Goal: Transaction & Acquisition: Purchase product/service

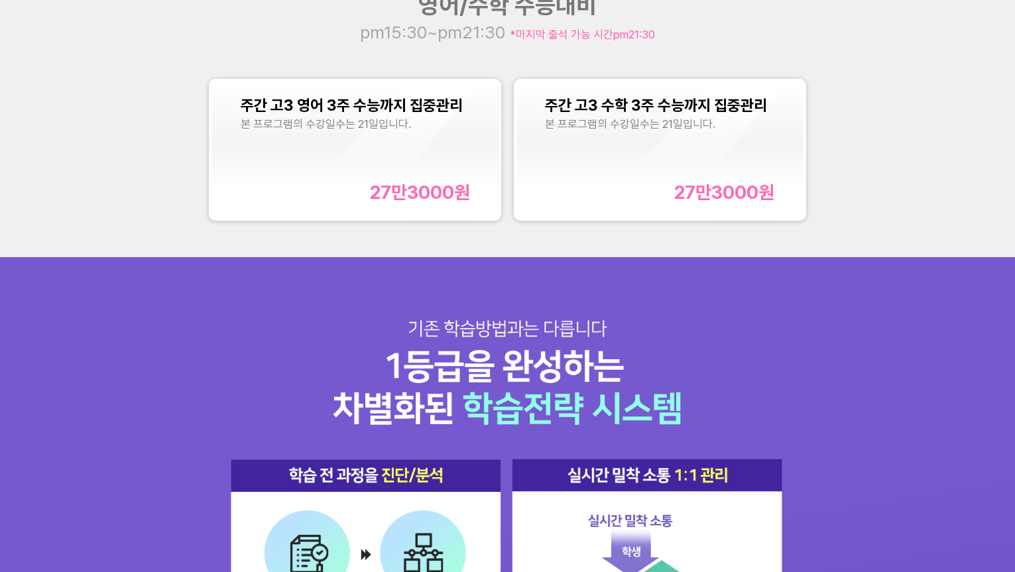
scroll to position [1325, 0]
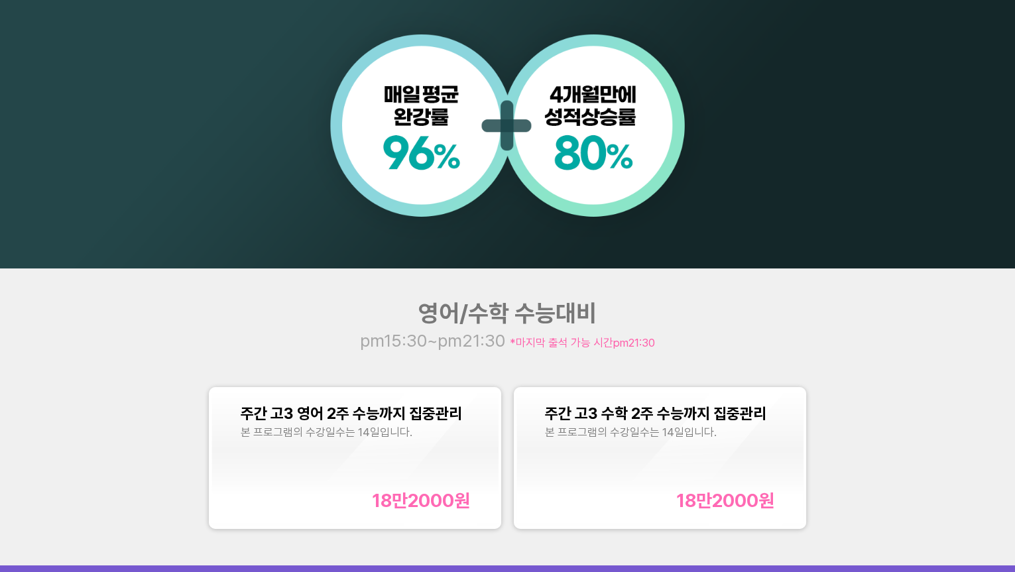
scroll to position [1446, 0]
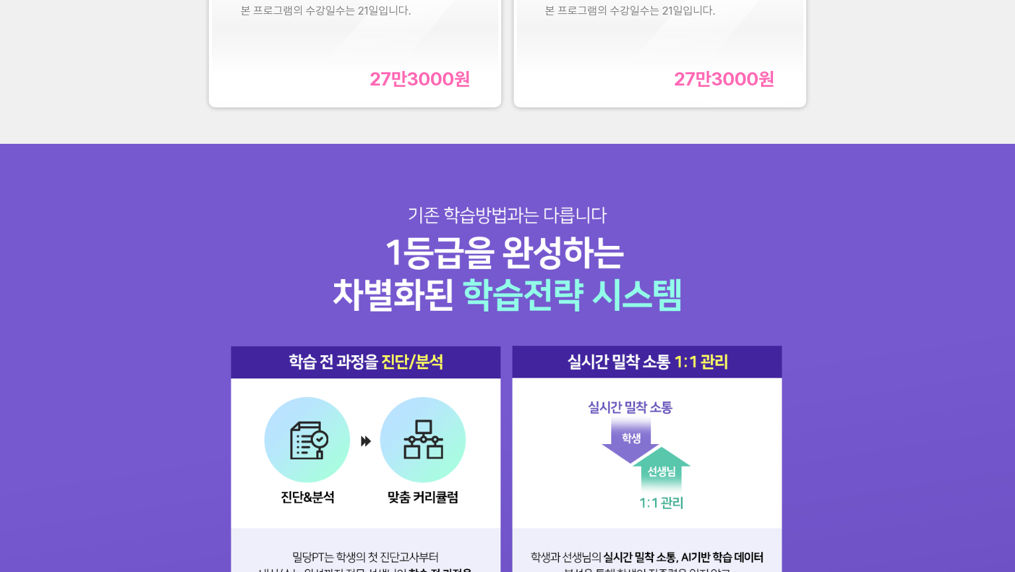
scroll to position [1385, 0]
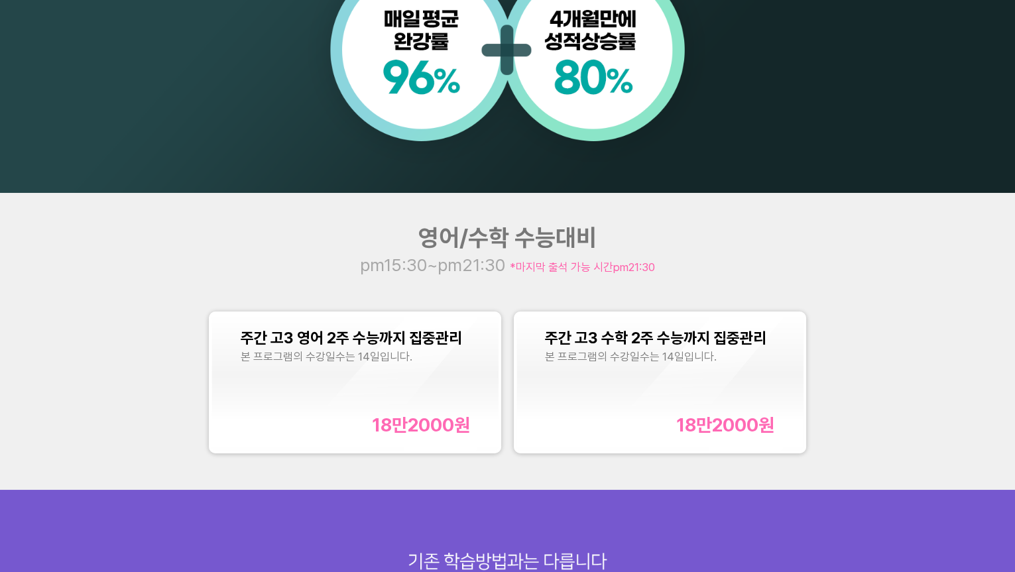
scroll to position [1265, 0]
